Goal: Transaction & Acquisition: Purchase product/service

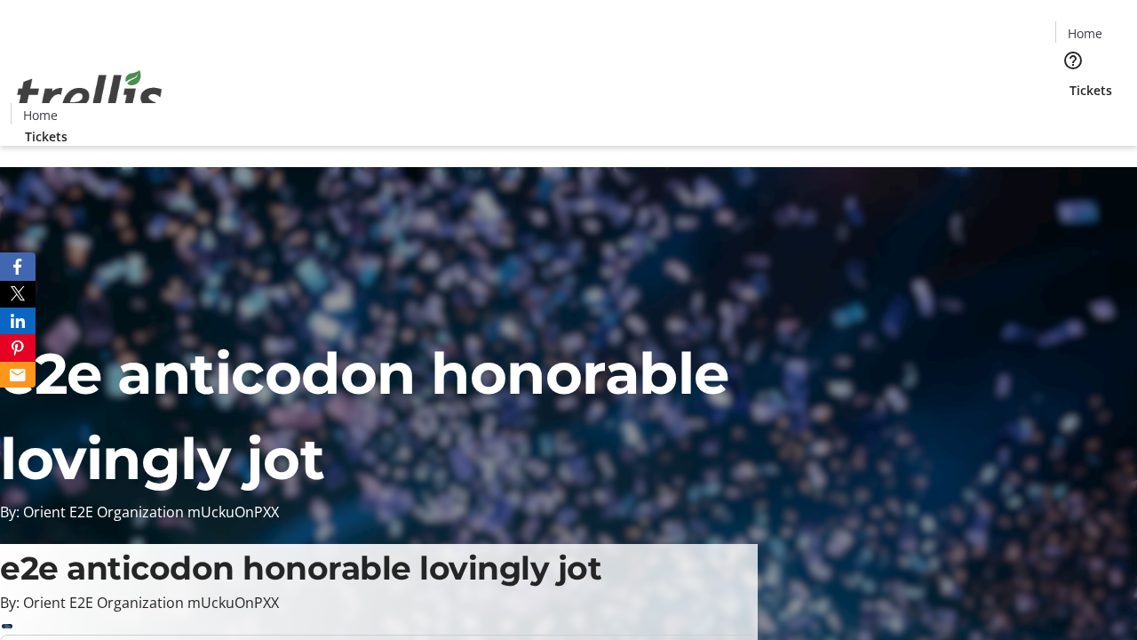
click at [1070, 81] on span "Tickets" at bounding box center [1091, 90] width 43 height 19
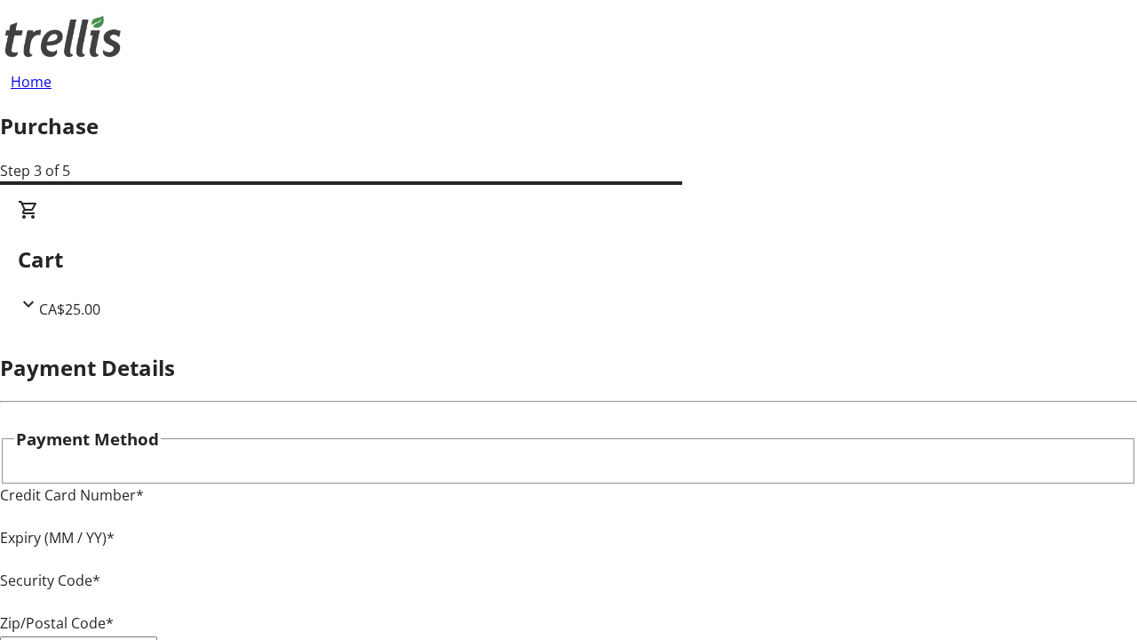
type input "V1Y 0C2"
